Goal: Transaction & Acquisition: Register for event/course

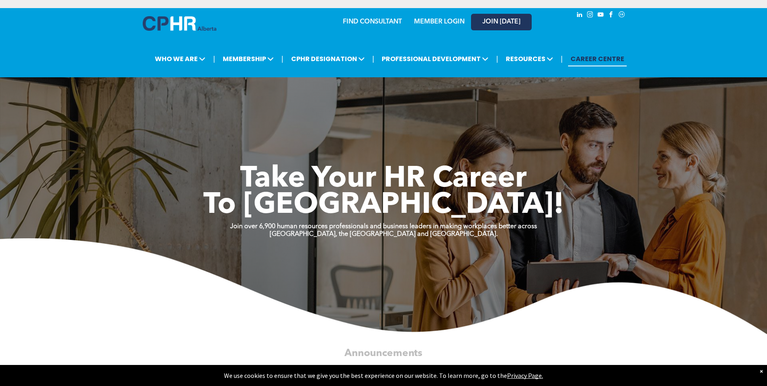
click at [507, 21] on span "JOIN [DATE]" at bounding box center [501, 22] width 38 height 8
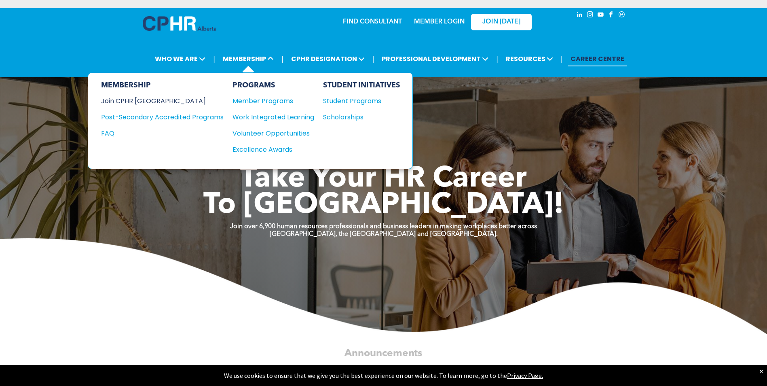
click at [140, 103] on div "Join CPHR [GEOGRAPHIC_DATA]" at bounding box center [156, 101] width 110 height 10
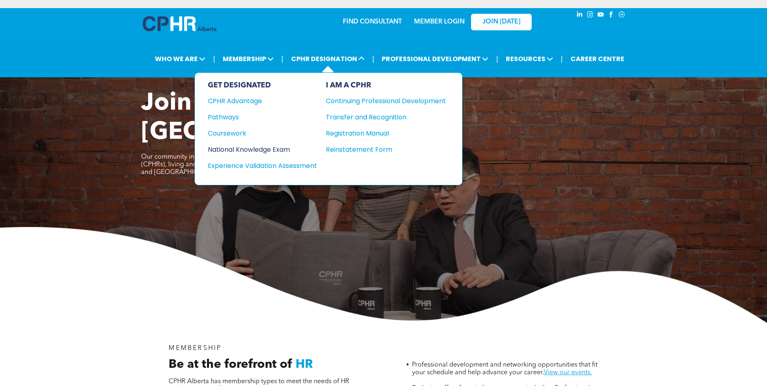
click at [249, 150] on div "National Knowledge Exam" at bounding box center [257, 149] width 98 height 10
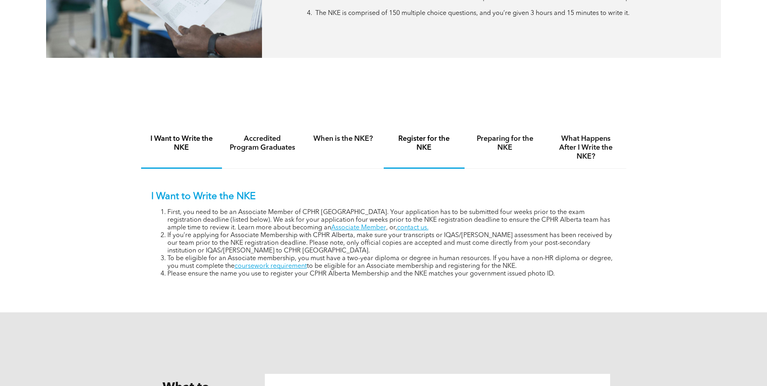
scroll to position [525, 0]
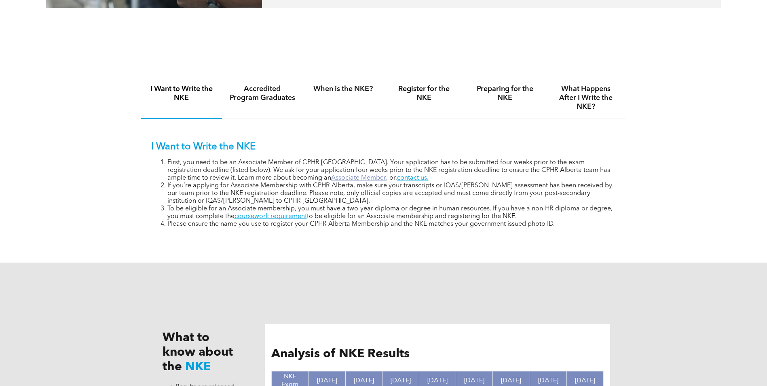
click at [331, 178] on link "Associate Member" at bounding box center [358, 178] width 55 height 6
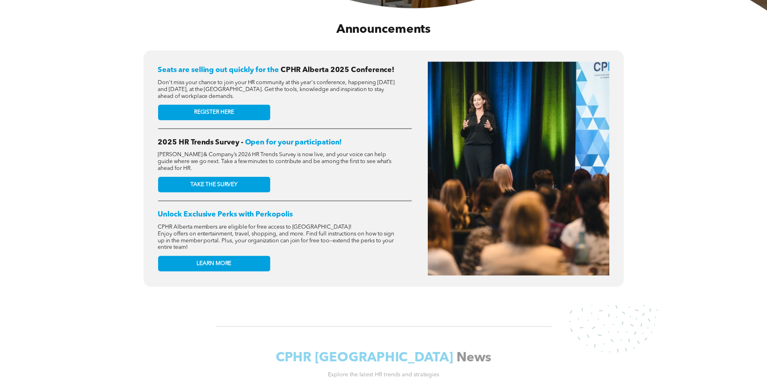
scroll to position [283, 0]
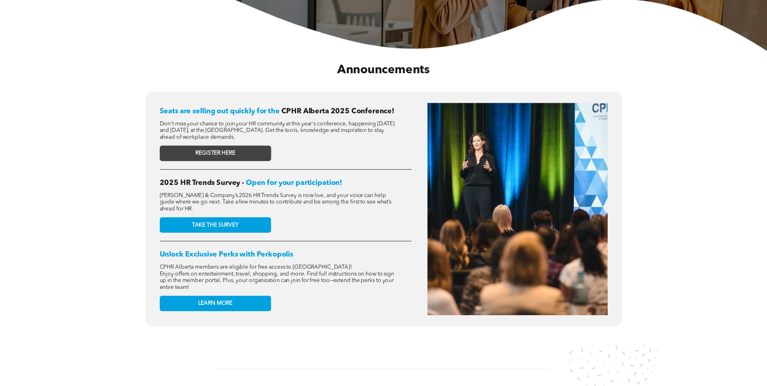
click at [200, 147] on link "REGISTER HERE" at bounding box center [215, 153] width 111 height 15
